Goal: Task Accomplishment & Management: Manage account settings

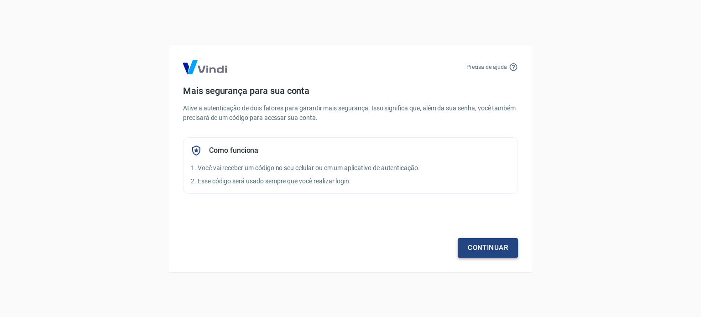
click at [484, 243] on link "Continuar" at bounding box center [488, 247] width 60 height 19
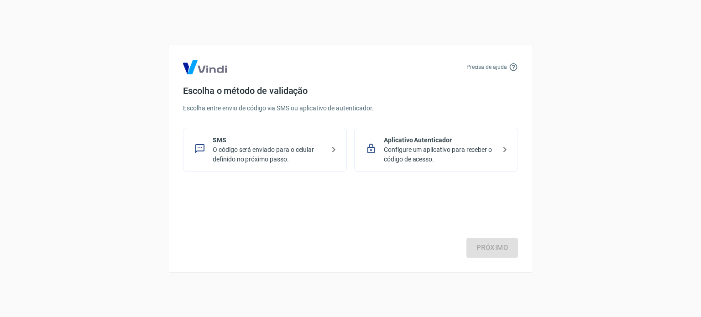
click at [261, 145] on p "O código será enviado para o celular definido no próximo passo." at bounding box center [269, 154] width 112 height 19
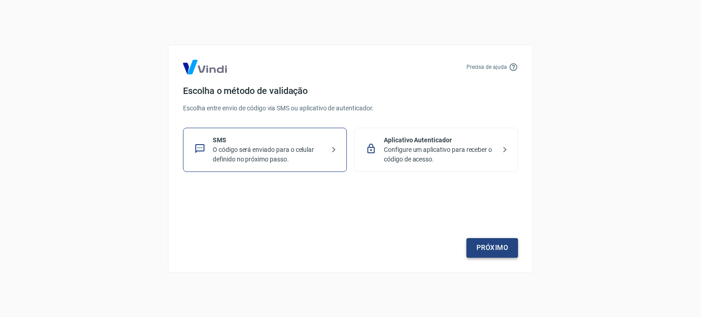
click at [496, 245] on link "Próximo" at bounding box center [492, 247] width 52 height 19
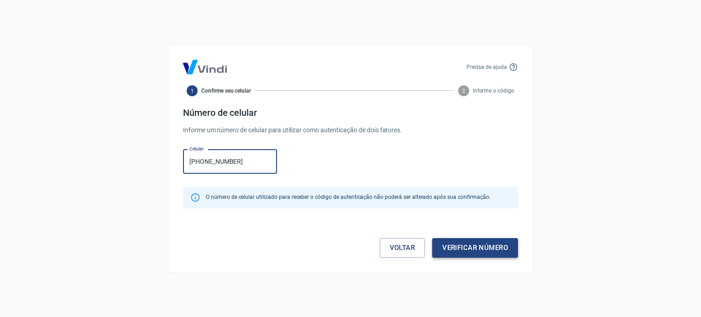
type input "(35) 99931-0884"
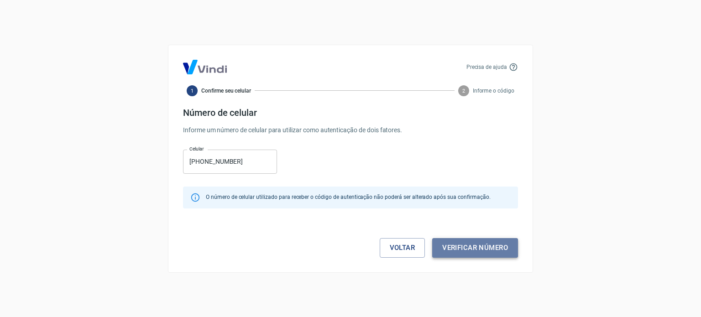
click at [485, 252] on button "Verificar número" at bounding box center [475, 247] width 86 height 19
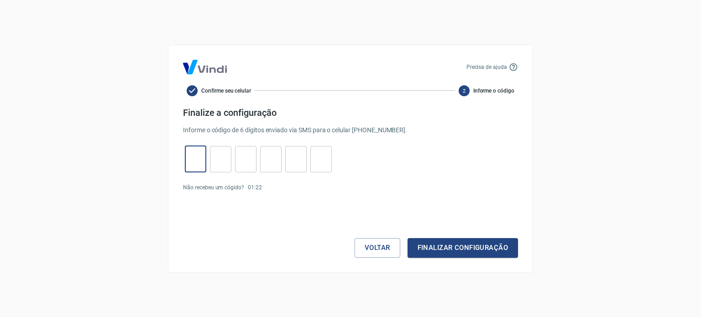
click at [192, 164] on input "tel" at bounding box center [195, 159] width 21 height 20
type input "6"
type input "0"
type input "4"
type input "2"
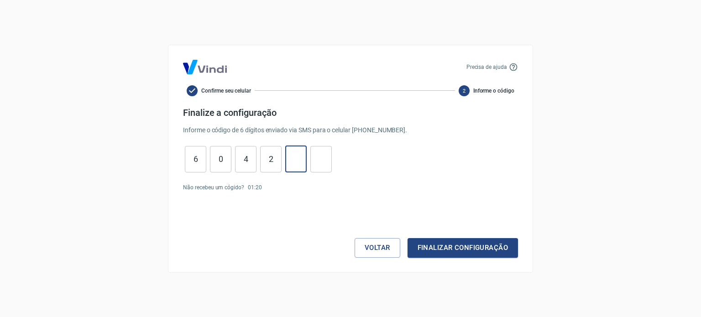
type input "5"
type input "3"
click at [445, 250] on button "Finalizar configuração" at bounding box center [462, 247] width 110 height 19
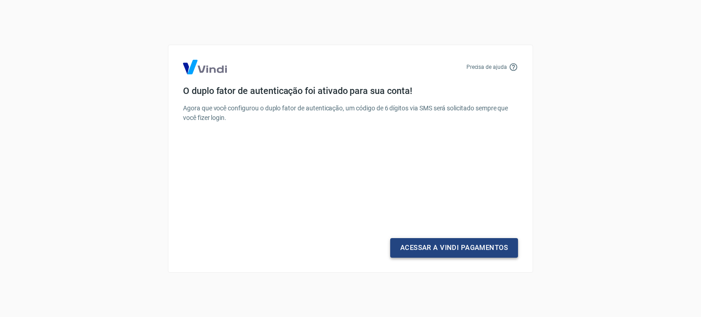
click at [452, 250] on link "Acessar a Vindi Pagamentos" at bounding box center [454, 247] width 128 height 19
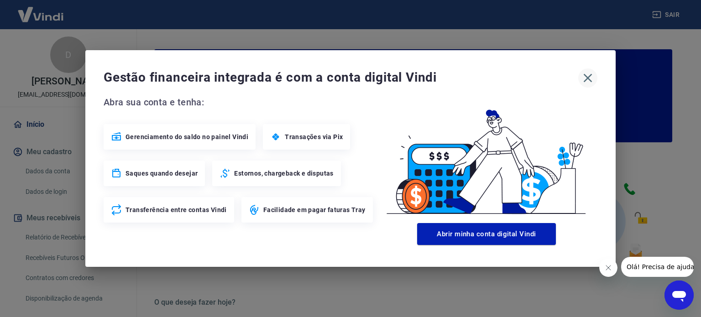
click at [586, 76] on icon "button" at bounding box center [587, 78] width 9 height 9
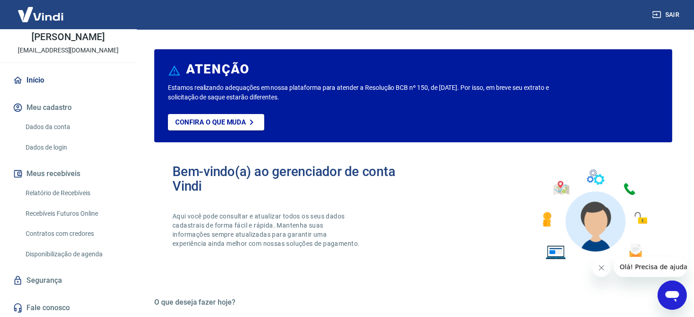
scroll to position [45, 0]
click at [69, 188] on link "Relatório de Recebíveis" at bounding box center [74, 192] width 104 height 19
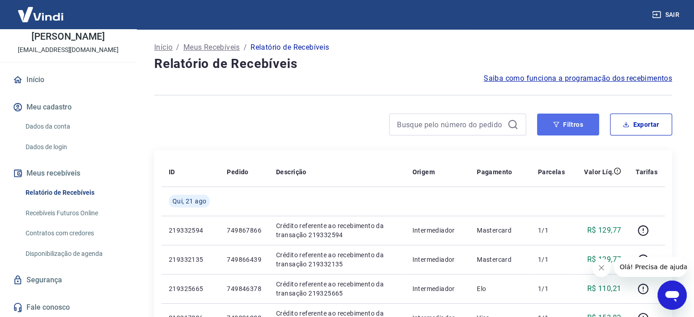
click at [559, 119] on button "Filtros" at bounding box center [568, 125] width 62 height 22
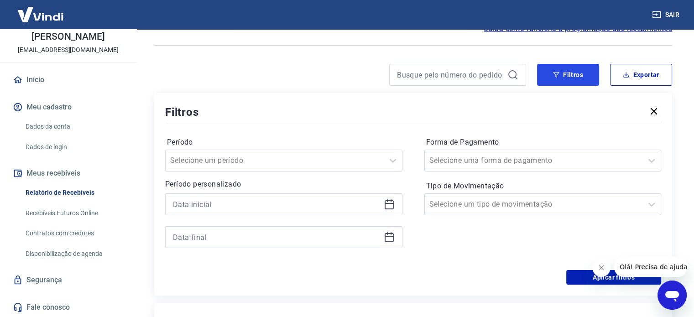
scroll to position [51, 0]
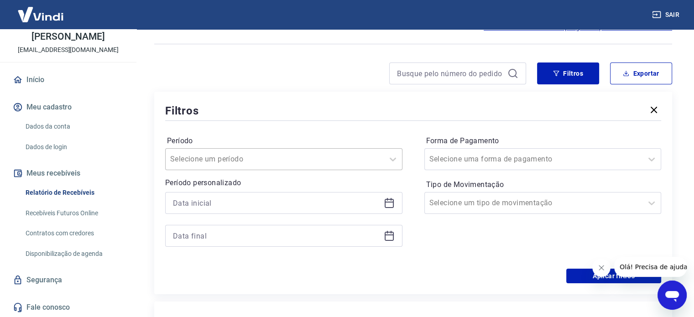
click at [228, 161] on input "Período" at bounding box center [216, 159] width 92 height 11
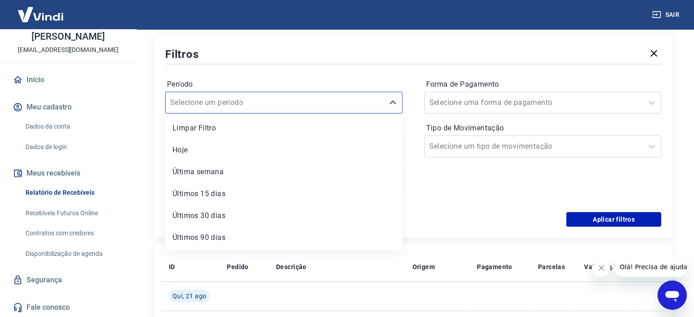
scroll to position [20, 0]
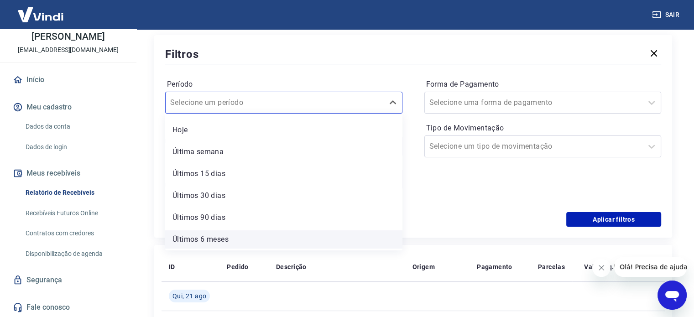
click at [222, 243] on div "Últimos 6 meses" at bounding box center [283, 239] width 237 height 18
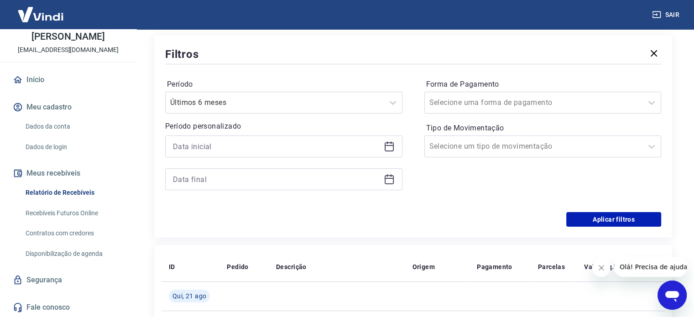
click at [392, 148] on icon at bounding box center [389, 146] width 9 height 9
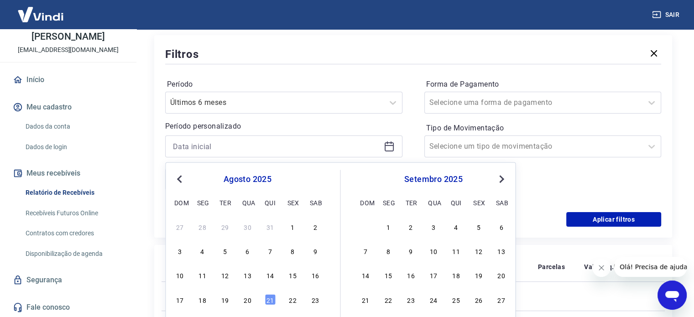
click at [180, 177] on span "Previous Month" at bounding box center [180, 178] width 0 height 10
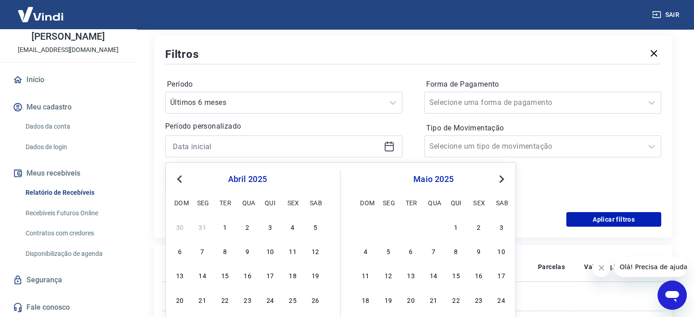
click at [180, 177] on span "Previous Month" at bounding box center [180, 178] width 0 height 10
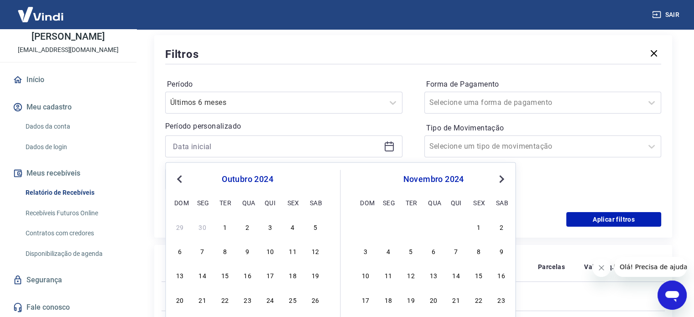
click at [180, 177] on span "Previous Month" at bounding box center [180, 178] width 0 height 10
click at [315, 226] on div "1" at bounding box center [315, 226] width 11 height 11
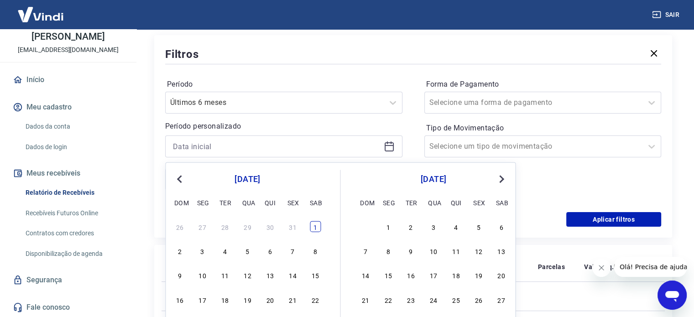
type input "01/06/2024"
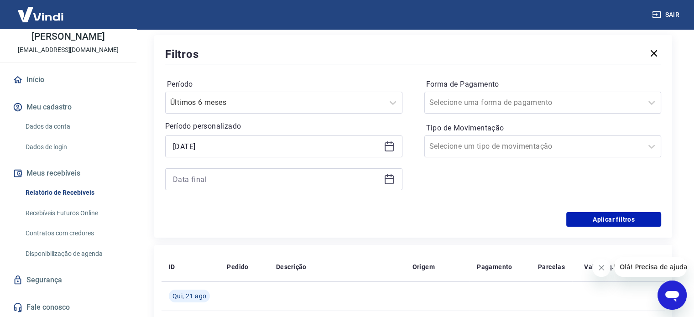
click at [388, 178] on icon at bounding box center [389, 178] width 9 height 1
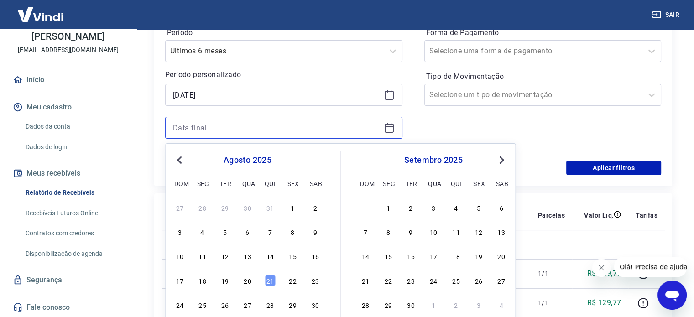
scroll to position [170, 0]
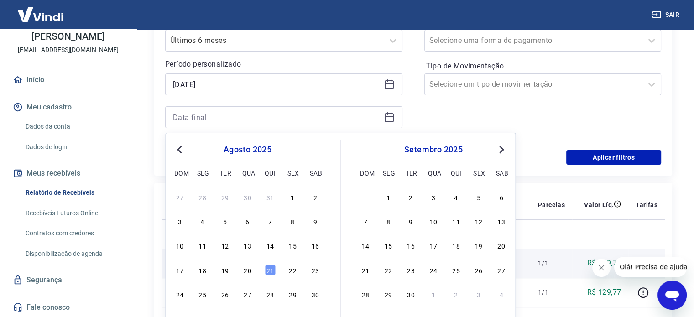
click at [271, 270] on div "21" at bounding box center [270, 270] width 11 height 11
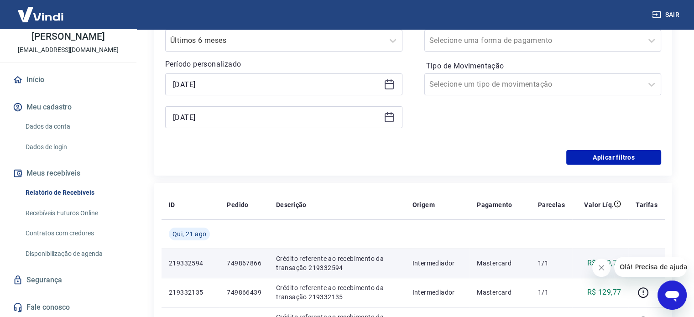
type input "21/08/2025"
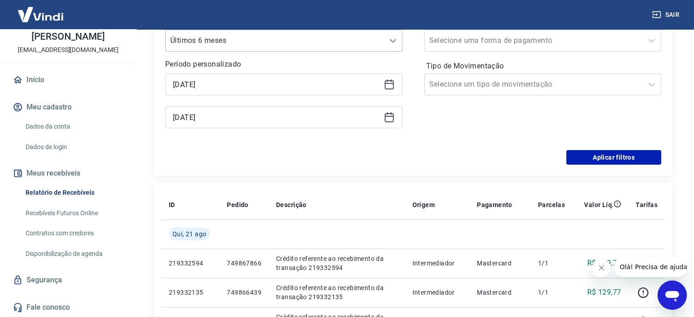
click at [393, 43] on icon at bounding box center [392, 40] width 11 height 11
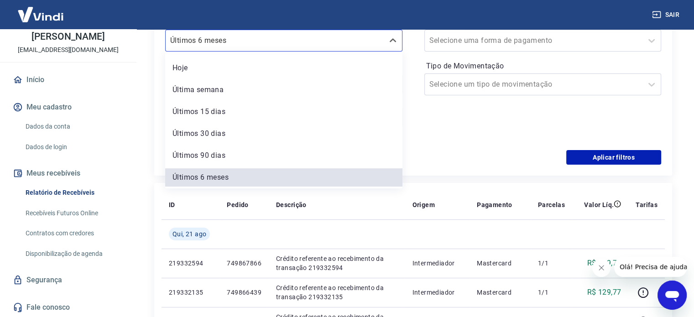
scroll to position [0, 0]
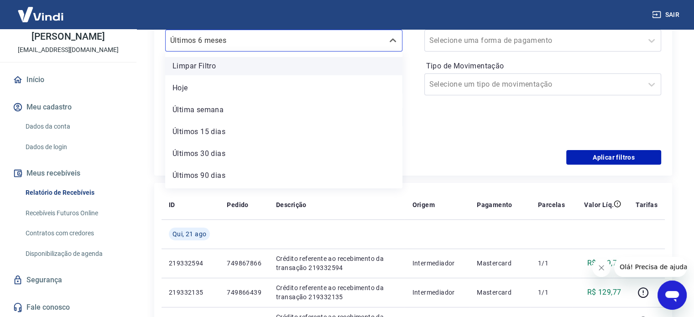
click at [206, 68] on div "Limpar Filtro" at bounding box center [283, 66] width 237 height 18
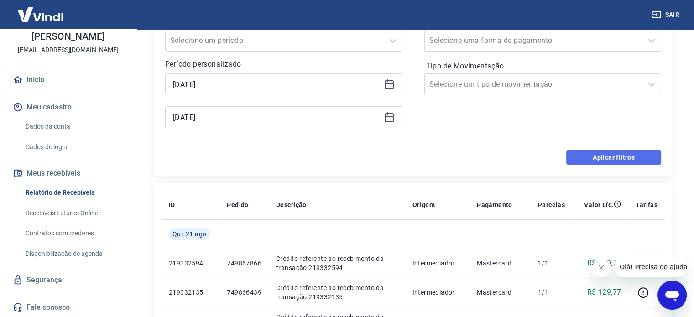
click at [607, 156] on button "Aplicar filtros" at bounding box center [613, 157] width 95 height 15
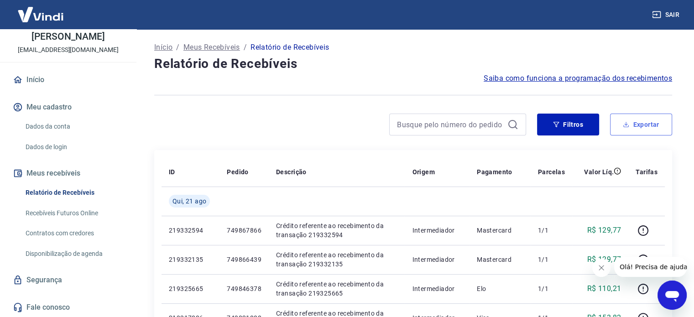
click at [638, 130] on button "Exportar" at bounding box center [641, 125] width 62 height 22
type input "01/06/2024"
type input "21/08/2025"
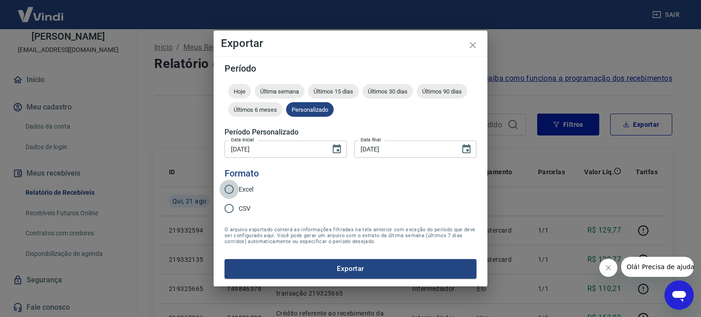
click at [237, 191] on input "Excel" at bounding box center [228, 189] width 19 height 19
radio input "true"
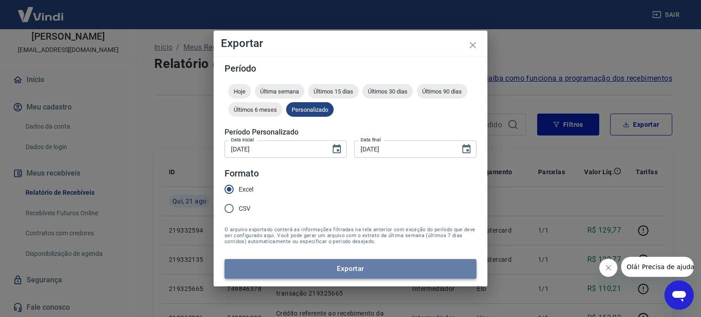
click at [363, 270] on button "Exportar" at bounding box center [350, 268] width 252 height 19
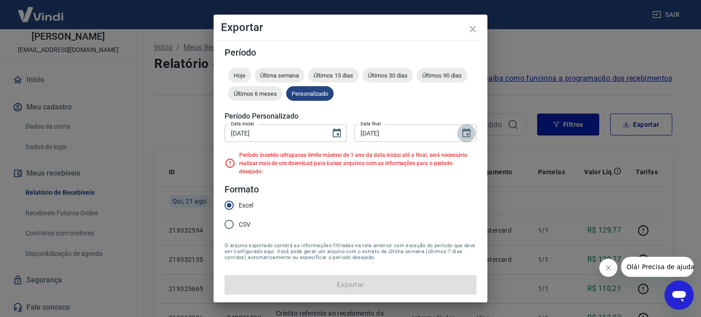
click at [468, 137] on icon "Choose date, selected date is 21 de ago de 2025" at bounding box center [466, 133] width 11 height 11
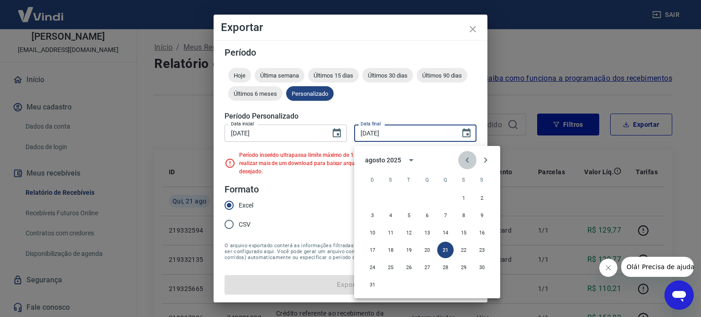
click at [465, 160] on icon "Previous month" at bounding box center [466, 159] width 3 height 5
click at [482, 266] on button "31" at bounding box center [481, 267] width 16 height 16
type input "31/05/2025"
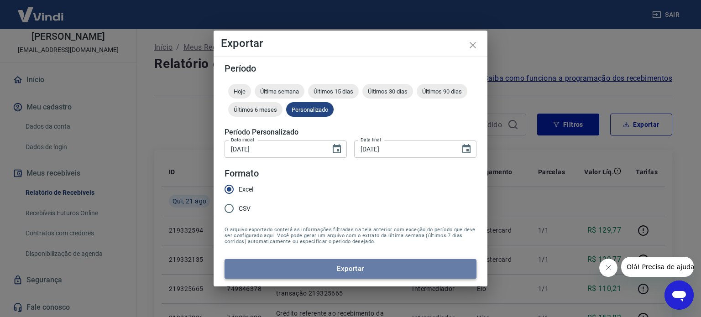
click at [343, 269] on button "Exportar" at bounding box center [350, 268] width 252 height 19
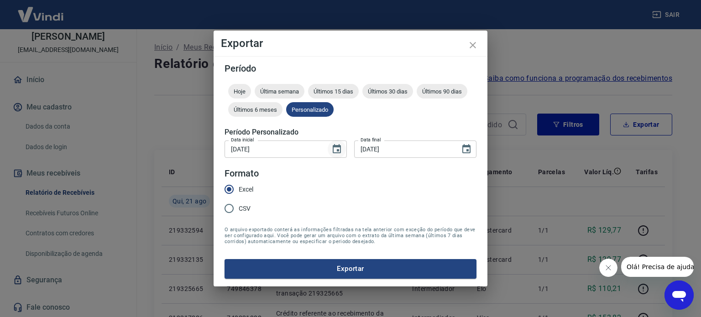
click at [338, 147] on icon "Choose date, selected date is 1 de jun de 2024" at bounding box center [336, 149] width 11 height 11
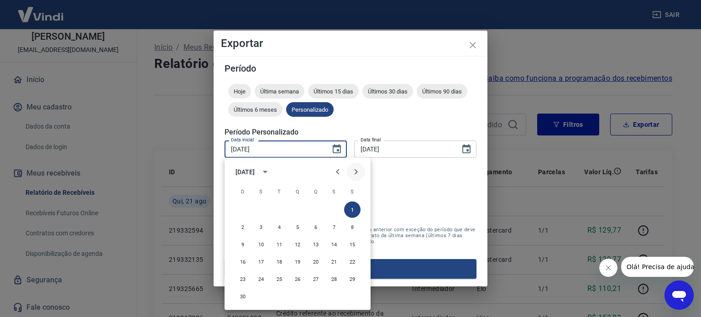
click at [354, 169] on icon "Next month" at bounding box center [355, 171] width 3 height 5
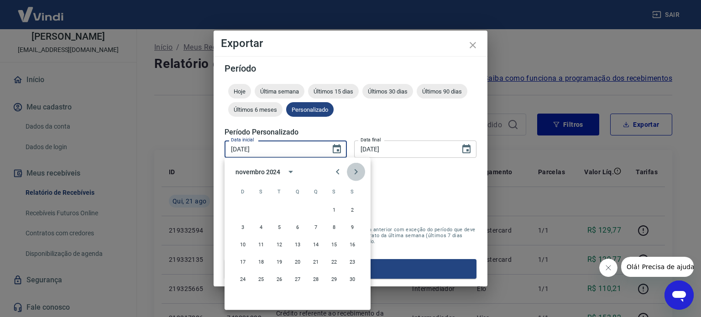
click at [354, 169] on icon "Next month" at bounding box center [355, 171] width 3 height 5
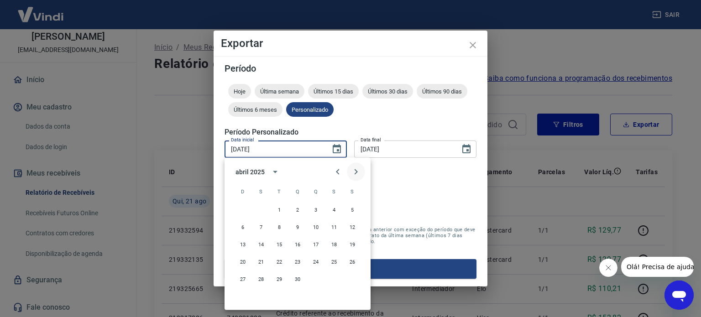
click at [354, 169] on icon "Next month" at bounding box center [355, 171] width 3 height 5
click at [242, 209] on button "1" at bounding box center [242, 210] width 16 height 16
type input "01/06/2025"
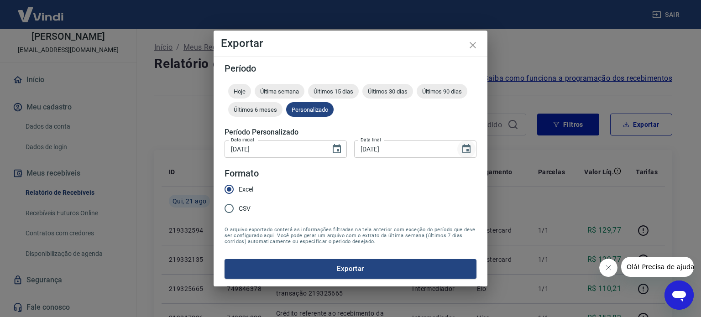
click at [463, 148] on icon "Choose date, selected date is 31 de mai de 2025" at bounding box center [466, 149] width 11 height 11
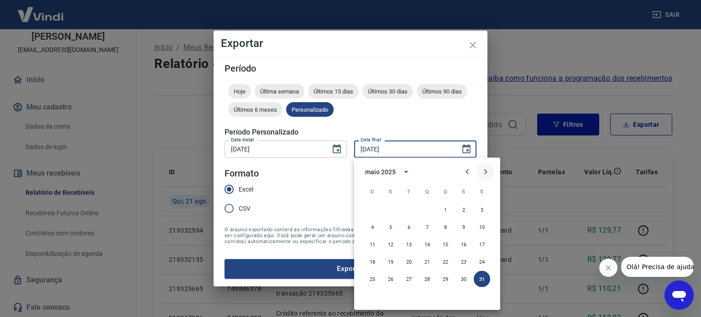
click at [485, 169] on icon "Next month" at bounding box center [485, 171] width 11 height 11
click at [447, 260] on button "21" at bounding box center [445, 262] width 16 height 16
type input "21/08/2025"
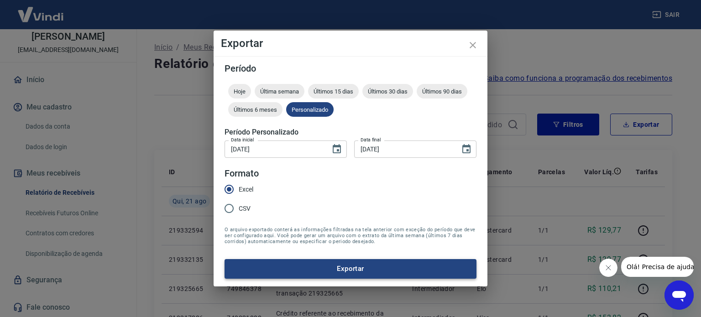
click at [359, 273] on button "Exportar" at bounding box center [350, 268] width 252 height 19
